Goal: Task Accomplishment & Management: Manage account settings

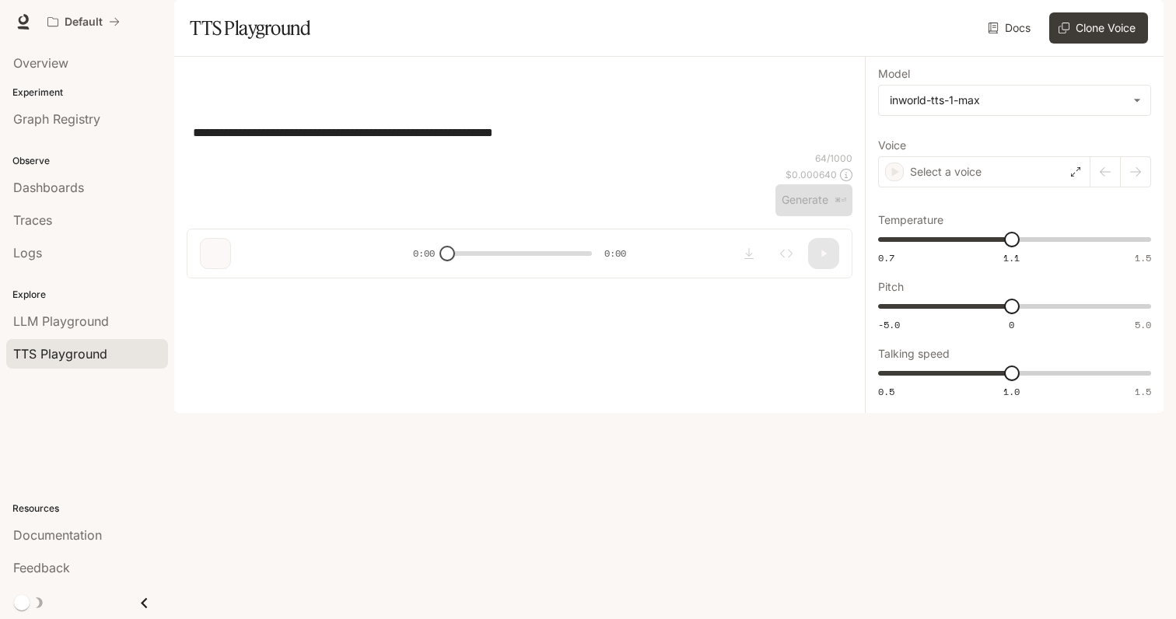
type input "***"
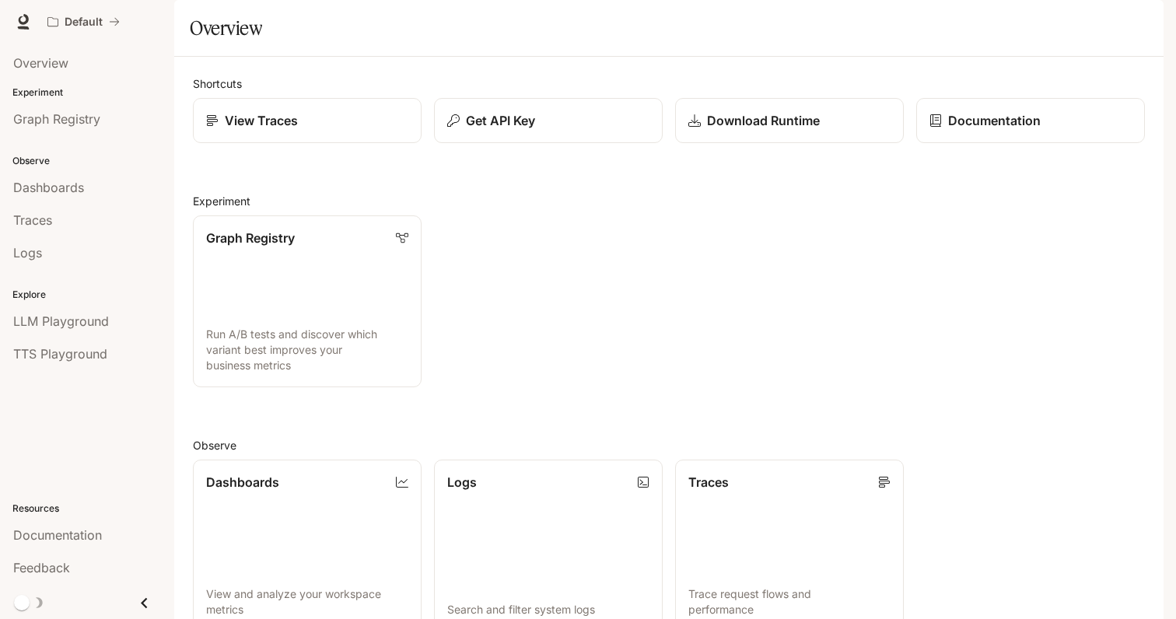
click at [1147, 15] on img "button" at bounding box center [1142, 22] width 22 height 22
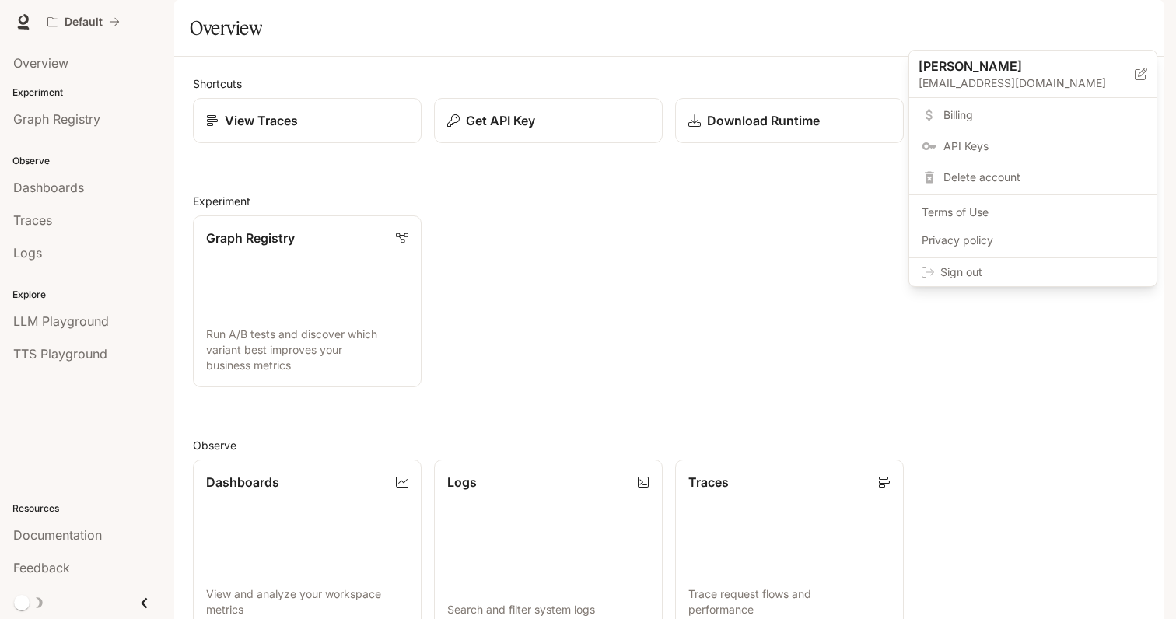
click at [1036, 110] on span "Billing" at bounding box center [1044, 115] width 201 height 16
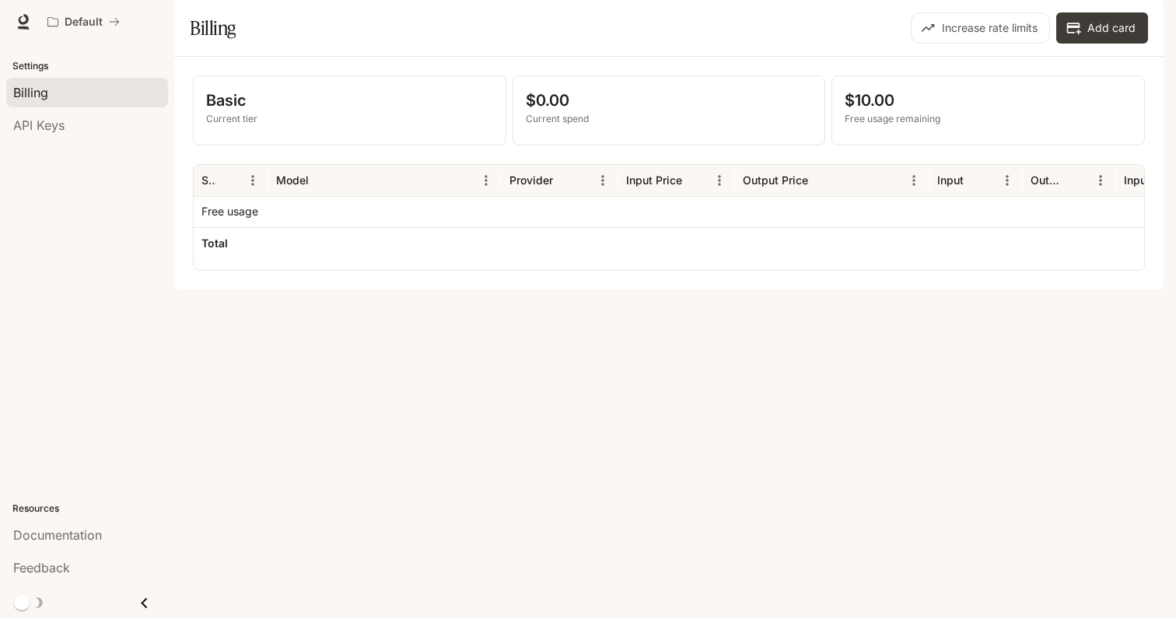
scroll to position [0, 7]
click at [303, 271] on div "Service Model Provider Input Price Output Price Input Output Input Cost Output …" at bounding box center [669, 217] width 952 height 107
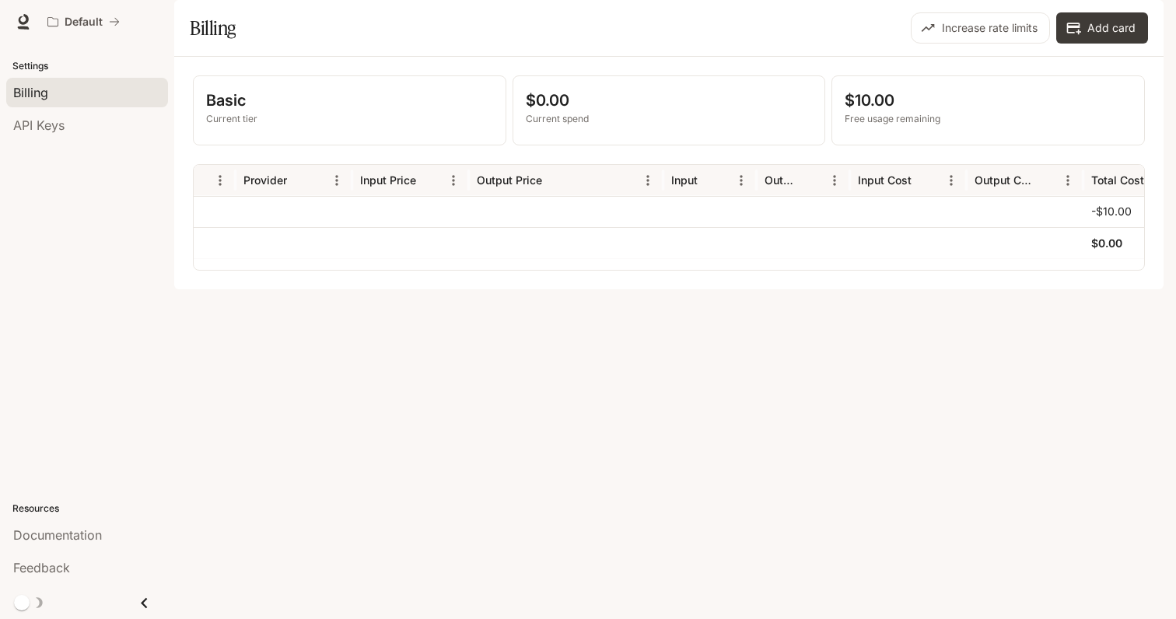
scroll to position [0, 303]
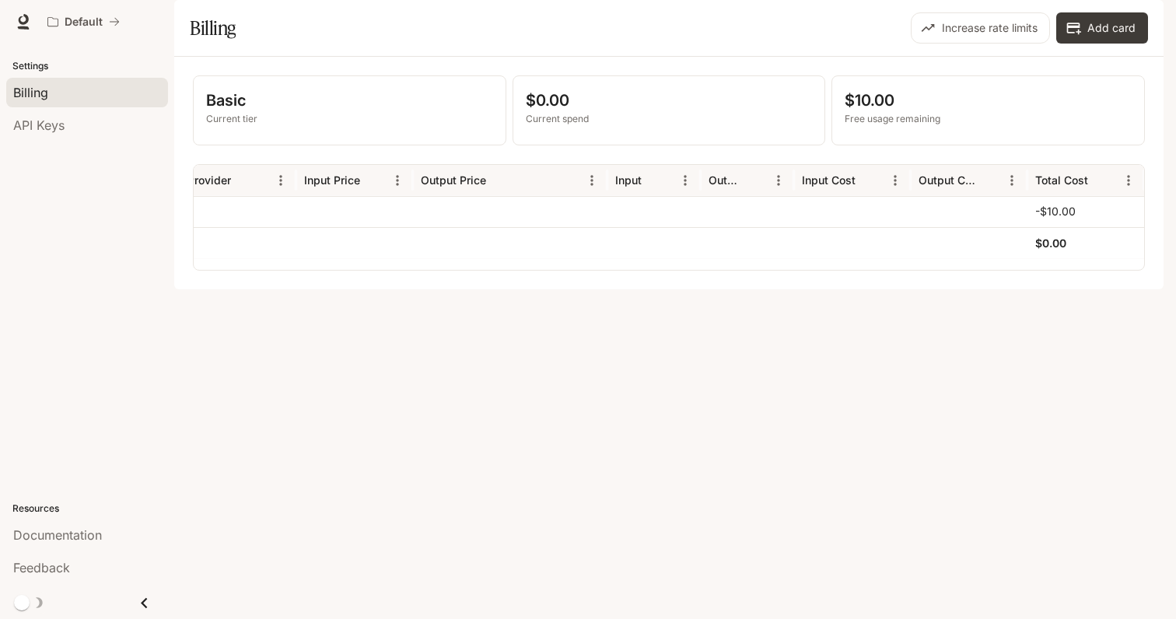
click at [1088, 22] on span "Documentation" at bounding box center [1070, 21] width 77 height 19
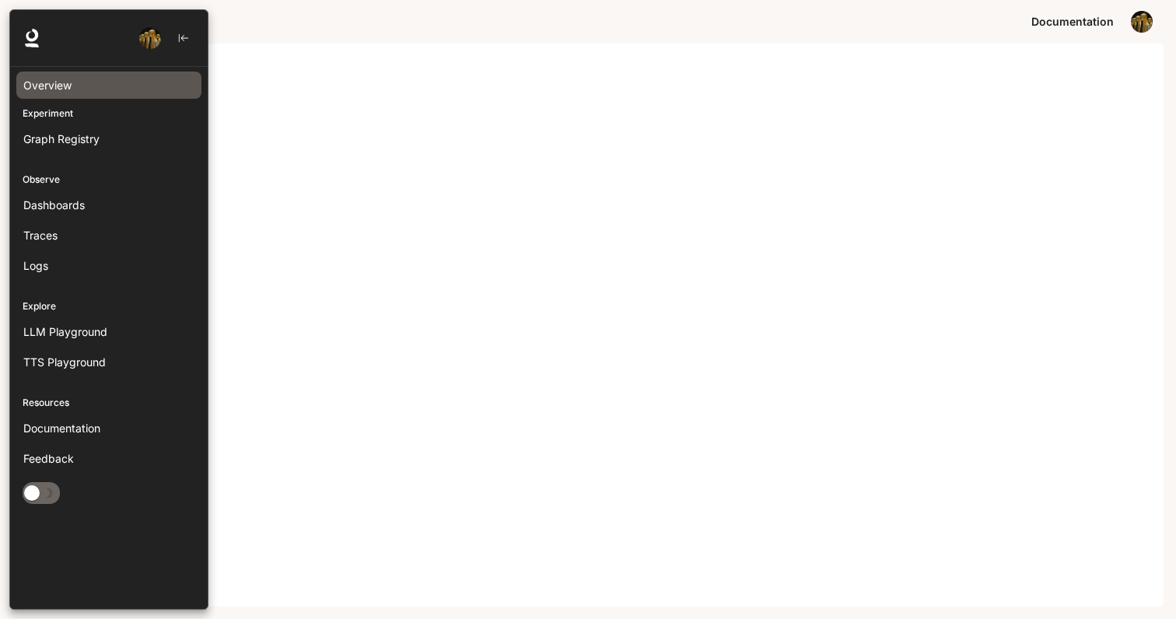
click at [65, 93] on span "Overview" at bounding box center [47, 85] width 48 height 16
